Goal: Task Accomplishment & Management: Use online tool/utility

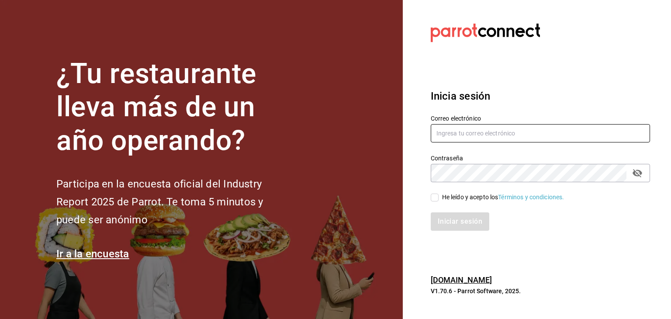
type input "[EMAIL_ADDRESS][DOMAIN_NAME]"
click at [430, 200] on div "He leído y acepto los Términos y condiciones." at bounding box center [535, 192] width 230 height 20
click at [435, 199] on input "He leído y acepto los Términos y condiciones." at bounding box center [435, 198] width 8 height 8
checkbox input "true"
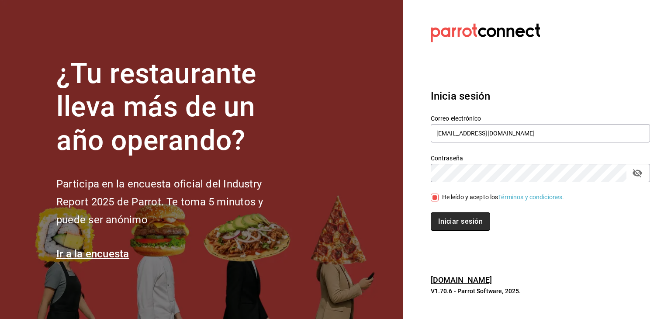
click at [458, 220] on button "Iniciar sesión" at bounding box center [460, 221] width 59 height 18
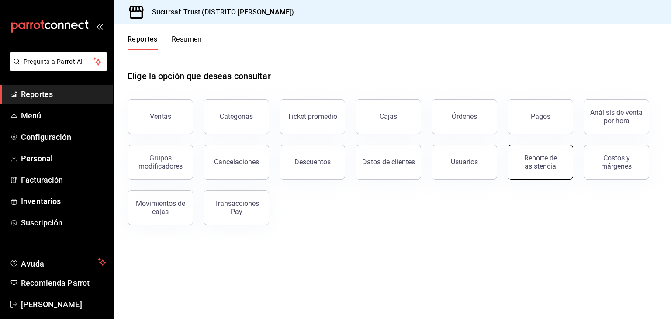
click at [535, 156] on div "Reporte de asistencia" at bounding box center [540, 162] width 54 height 17
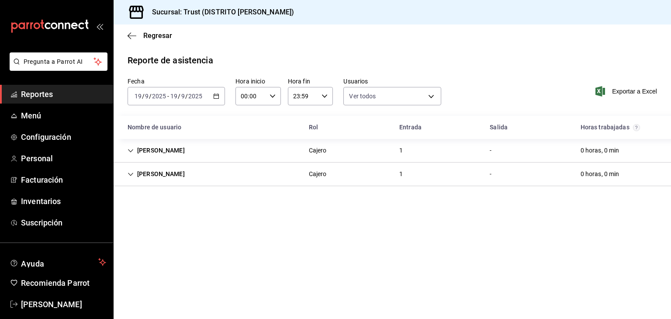
click at [217, 98] on icon "button" at bounding box center [216, 96] width 6 height 6
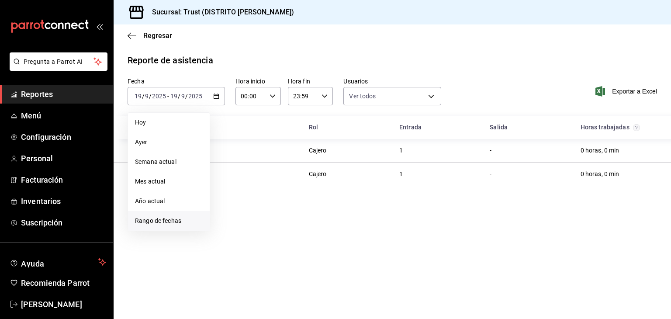
click at [168, 221] on span "Rango de fechas" at bounding box center [169, 220] width 68 height 9
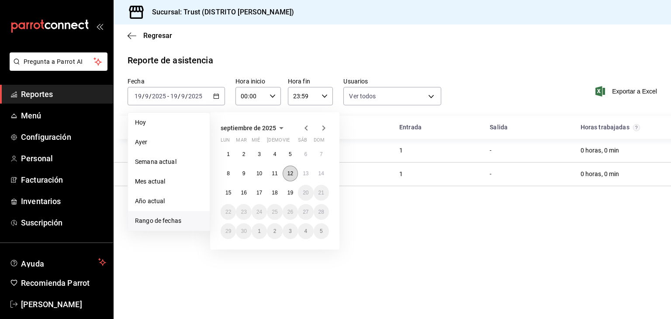
click at [292, 171] on abbr "12" at bounding box center [290, 173] width 6 height 6
click at [276, 197] on button "18" at bounding box center [274, 193] width 15 height 16
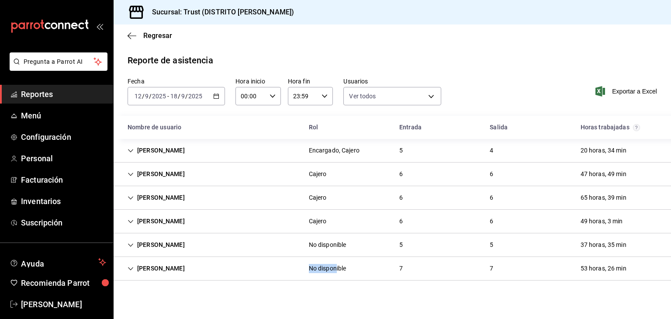
drag, startPoint x: 263, startPoint y: 276, endPoint x: 360, endPoint y: 329, distance: 110.7
click at [360, 318] on html "Pregunta a Parrot AI Reportes Menú Configuración Personal Facturación Inventari…" at bounding box center [335, 159] width 671 height 319
